Goal: Task Accomplishment & Management: Manage account settings

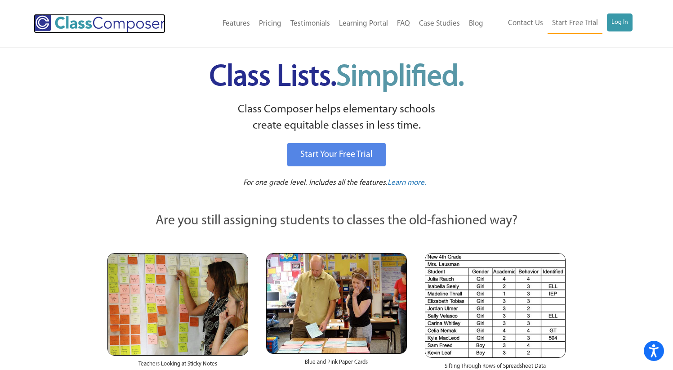
click at [104, 27] on img at bounding box center [100, 23] width 132 height 19
click at [618, 24] on link "Log In" at bounding box center [620, 22] width 26 height 18
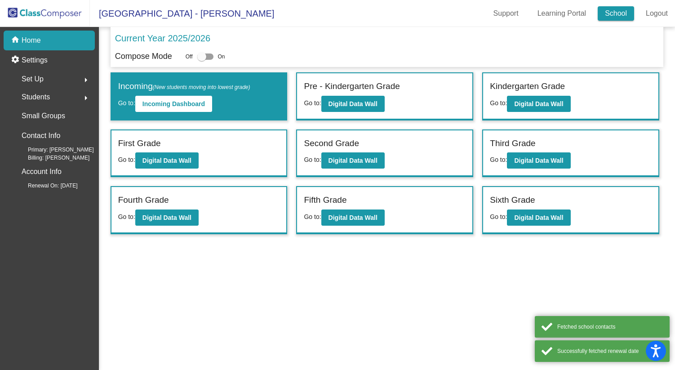
click at [614, 15] on link "School" at bounding box center [616, 13] width 36 height 14
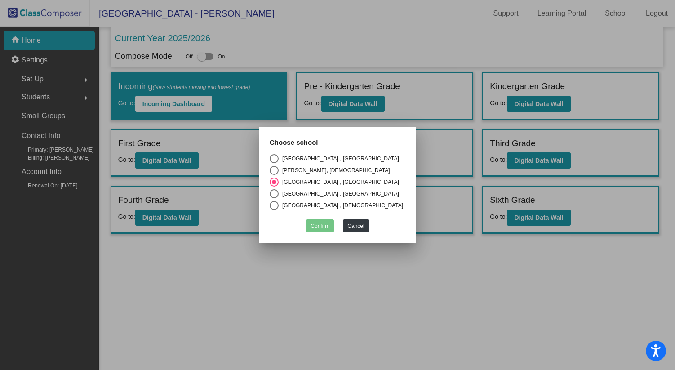
click at [275, 171] on div "Select an option" at bounding box center [274, 170] width 9 height 9
click at [274, 175] on input "[PERSON_NAME], [DEMOGRAPHIC_DATA]" at bounding box center [274, 175] width 0 height 0
radio input "true"
click at [317, 226] on button "Confirm" at bounding box center [320, 225] width 28 height 13
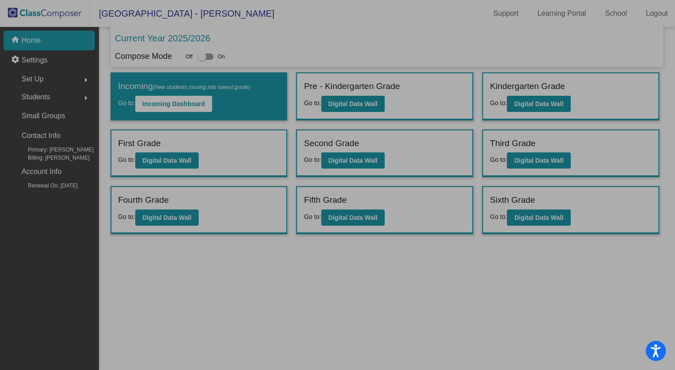
checkbox input "true"
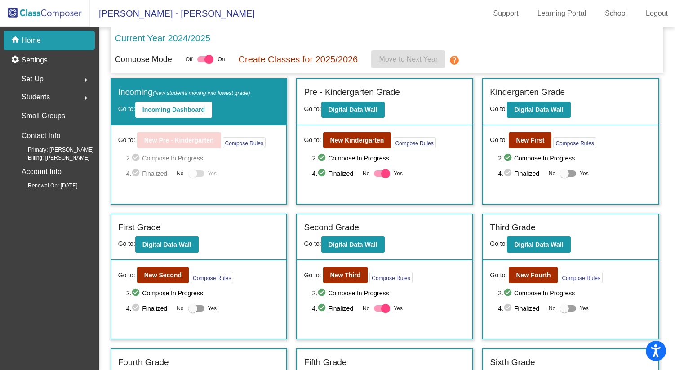
click at [51, 80] on div "Set Up arrow_right" at bounding box center [52, 79] width 86 height 18
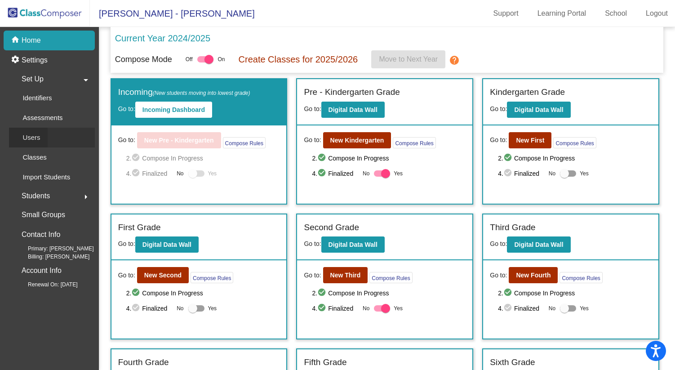
click at [42, 137] on div "Users" at bounding box center [28, 138] width 39 height 20
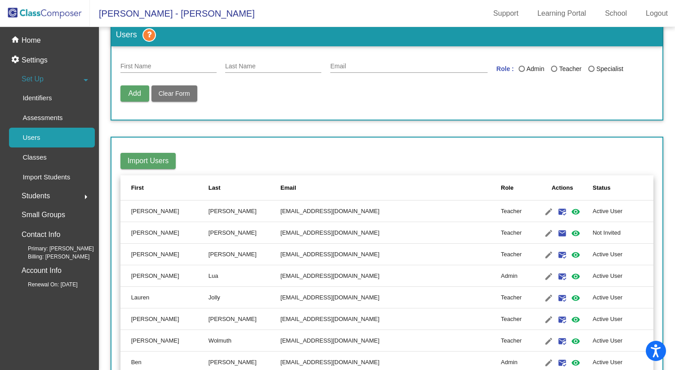
scroll to position [18, 0]
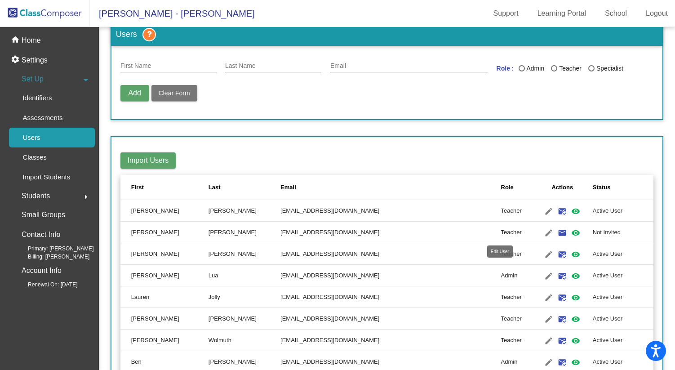
click at [544, 232] on mat-icon "edit" at bounding box center [549, 233] width 11 height 11
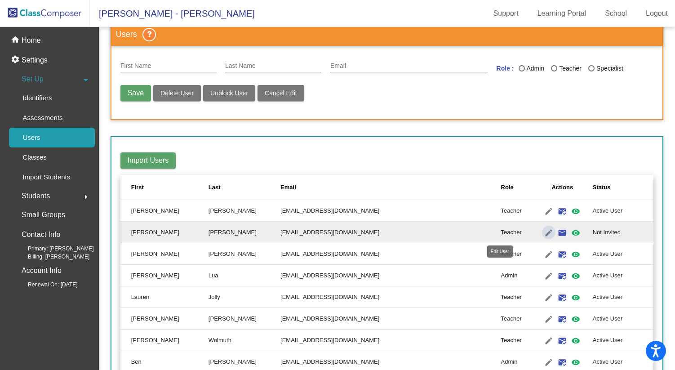
type input "[PERSON_NAME]"
type input "[EMAIL_ADDRESS][DOMAIN_NAME]"
radio input "true"
drag, startPoint x: 255, startPoint y: 66, endPoint x: 213, endPoint y: 66, distance: 41.8
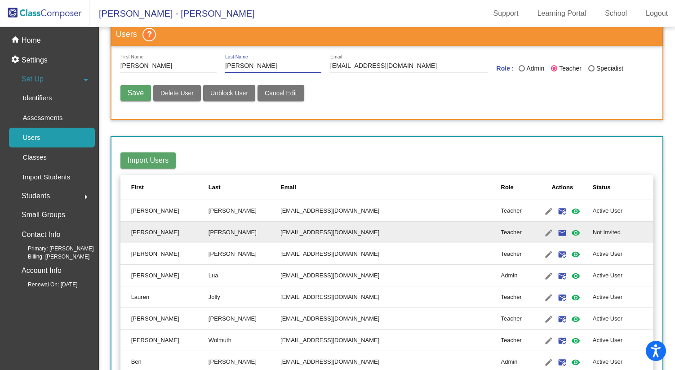
click at [213, 66] on div "[PERSON_NAME] First Name [PERSON_NAME] Last Name [PERSON_NAME][EMAIL_ADDRESS][D…" at bounding box center [388, 68] width 534 height 26
type input "Bills"
click at [350, 66] on input "[EMAIL_ADDRESS][DOMAIN_NAME]" at bounding box center [408, 65] width 157 height 7
drag, startPoint x: 388, startPoint y: 68, endPoint x: 329, endPoint y: 69, distance: 59.4
click at [330, 69] on input "diglson@oausd.org" at bounding box center [408, 65] width 157 height 7
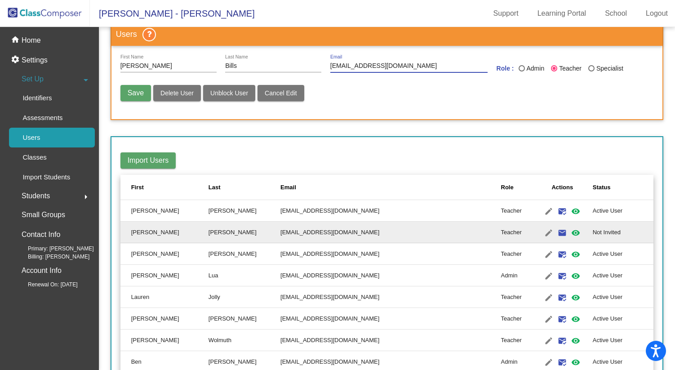
type input "dbills@oldadobe.org"
click at [131, 97] on span "Save" at bounding box center [136, 93] width 16 height 8
radio input "false"
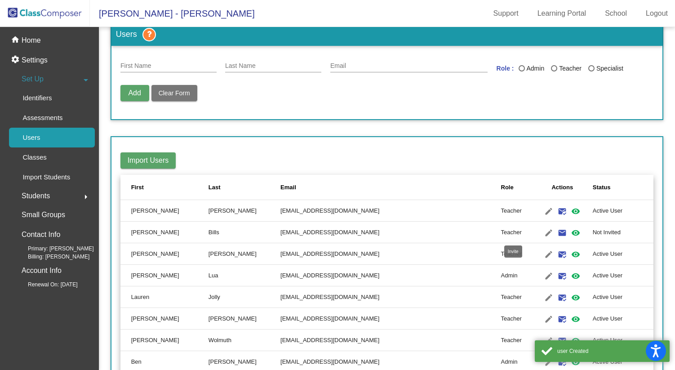
click at [557, 232] on mat-icon "email" at bounding box center [562, 233] width 11 height 11
